Goal: Task Accomplishment & Management: Manage account settings

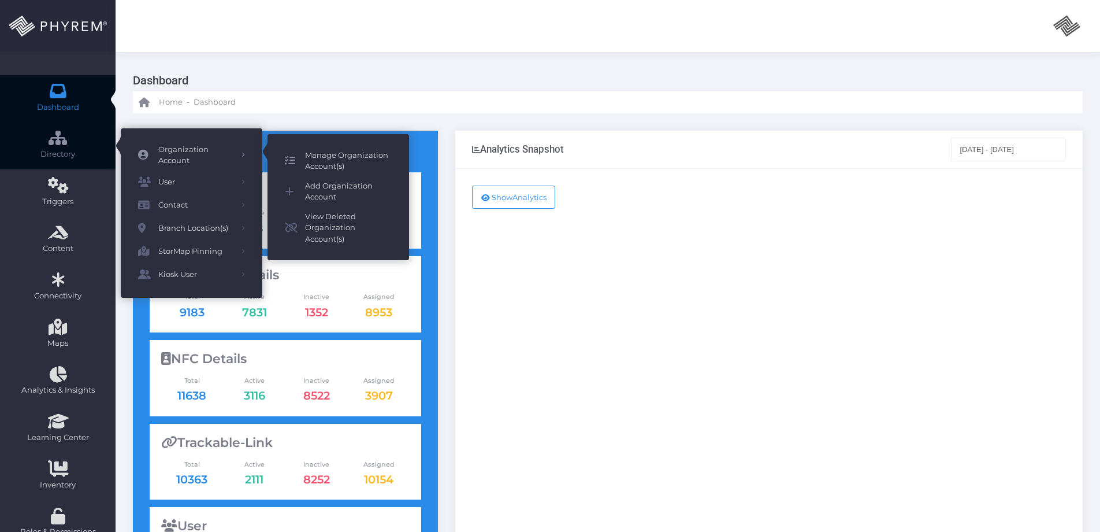
click at [314, 159] on span "Manage Organization Account(s)" at bounding box center [348, 161] width 87 height 23
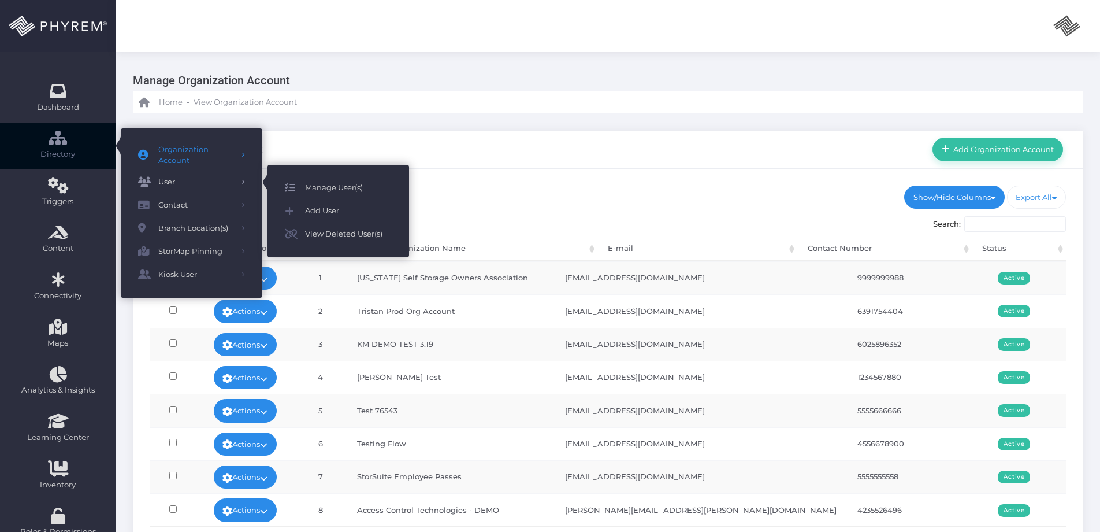
click at [321, 183] on span "Manage User(s)" at bounding box center [348, 187] width 87 height 15
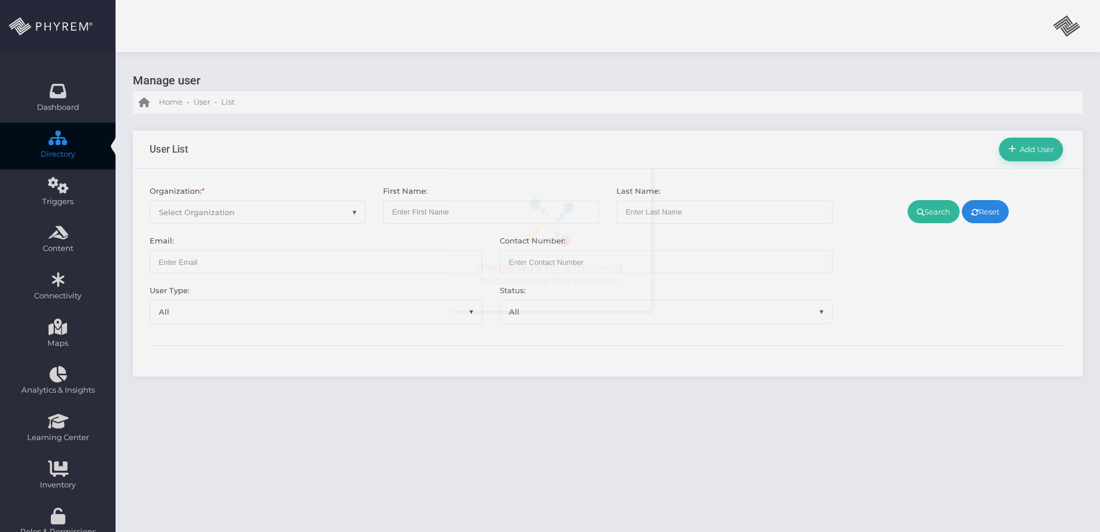
click at [292, 202] on span "Select Organization" at bounding box center [257, 212] width 215 height 22
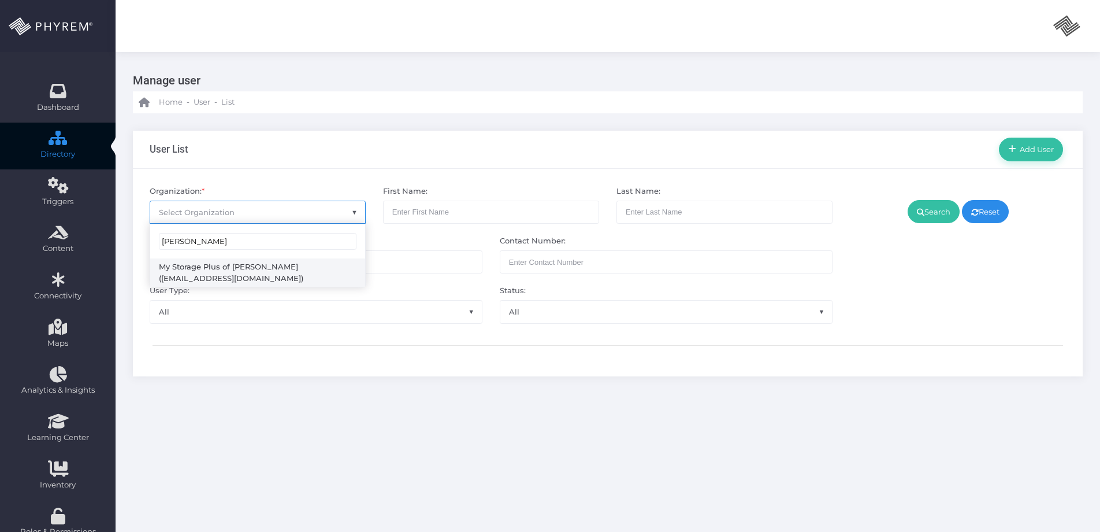
type input "Forney"
select select "4807"
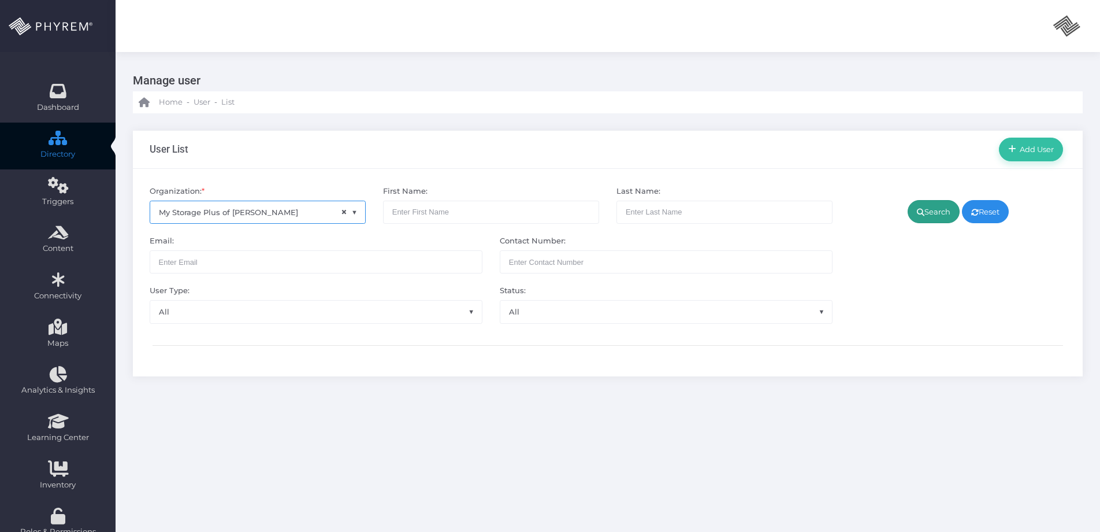
click at [921, 200] on link "Search" at bounding box center [934, 211] width 52 height 23
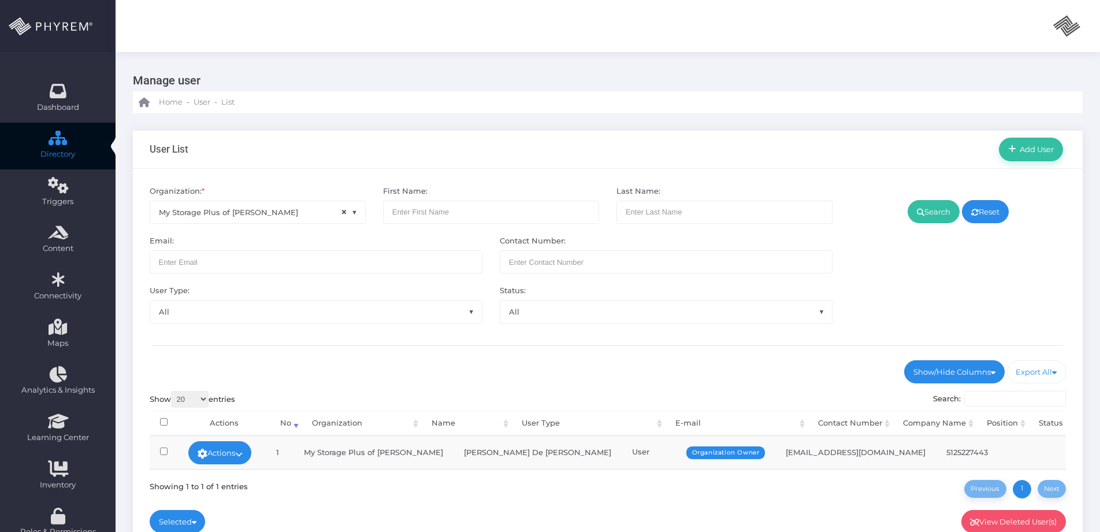
scroll to position [157, 0]
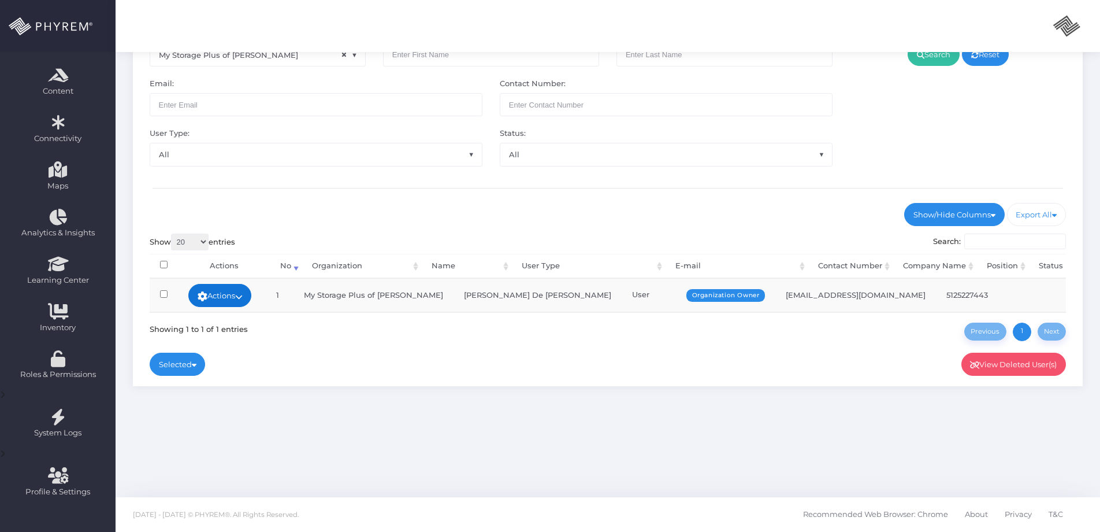
click at [243, 296] on icon at bounding box center [239, 296] width 8 height 0
click at [248, 373] on link "Sign In" at bounding box center [221, 383] width 75 height 22
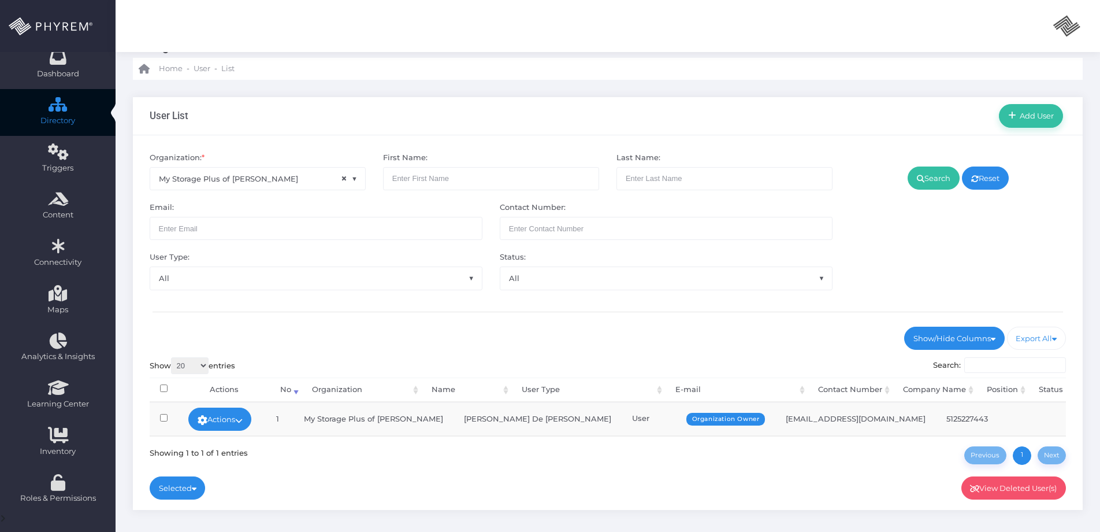
scroll to position [0, 0]
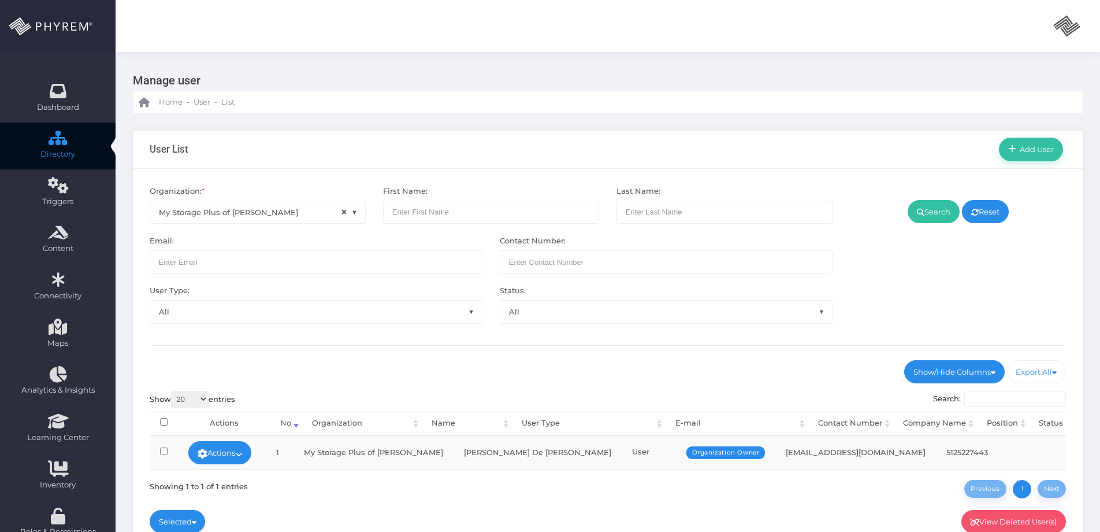
click at [461, 140] on div "User List Add User" at bounding box center [608, 150] width 950 height 38
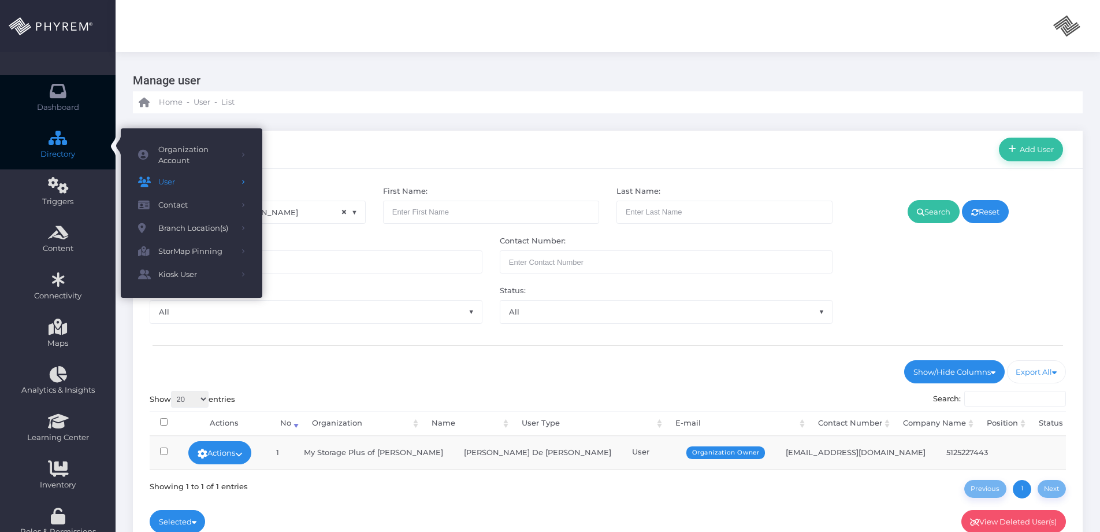
click at [76, 97] on link "Dashboard" at bounding box center [58, 98] width 116 height 47
